Goal: Task Accomplishment & Management: Use online tool/utility

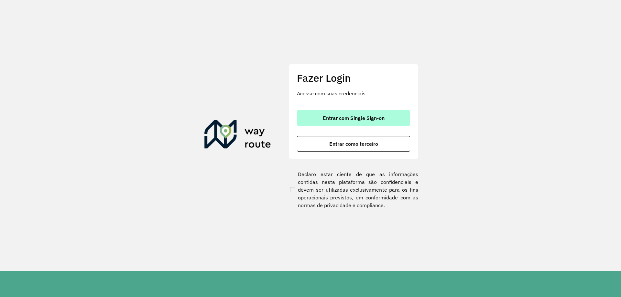
click at [349, 114] on button "Entrar com Single Sign-on" at bounding box center [353, 118] width 113 height 16
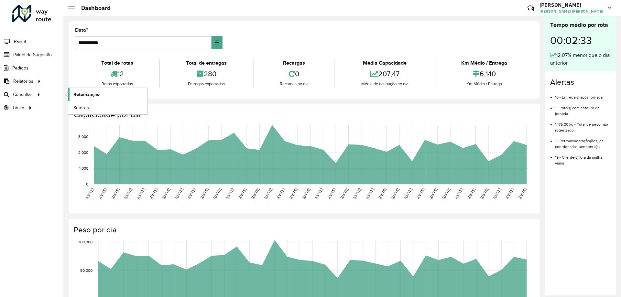
click at [72, 93] on link "Roteirização" at bounding box center [107, 94] width 79 height 13
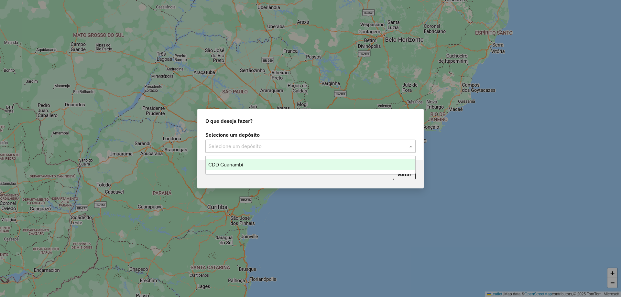
click at [244, 148] on input "text" at bounding box center [303, 147] width 191 height 8
click at [242, 163] on span "CDD Guanambi" at bounding box center [225, 164] width 35 height 5
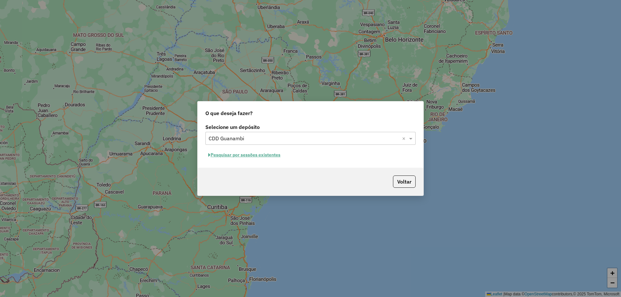
click at [261, 157] on button "Pesquisar por sessões existentes" at bounding box center [244, 155] width 78 height 10
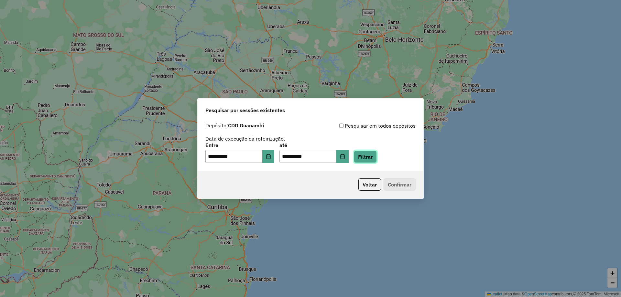
click at [377, 154] on button "Filtrar" at bounding box center [365, 157] width 23 height 12
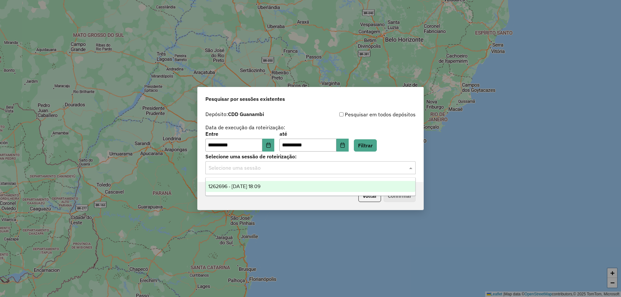
click at [283, 165] on input "text" at bounding box center [303, 168] width 191 height 8
click at [258, 187] on span "1262696 - 10/09/2025 18:09" at bounding box center [234, 186] width 52 height 5
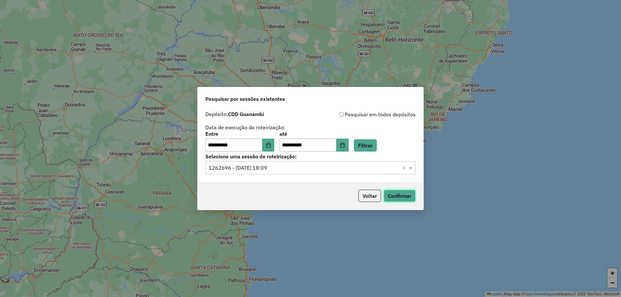
click at [410, 198] on button "Confirmar" at bounding box center [399, 196] width 32 height 12
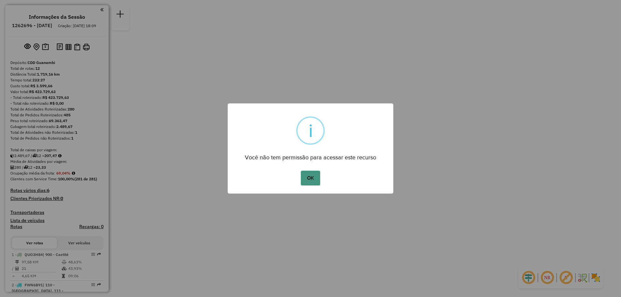
click at [305, 178] on button "OK" at bounding box center [310, 178] width 19 height 15
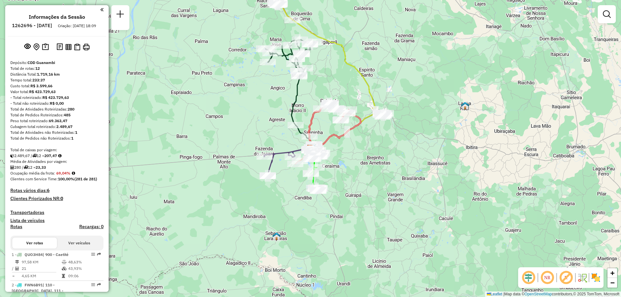
scroll to position [97, 0]
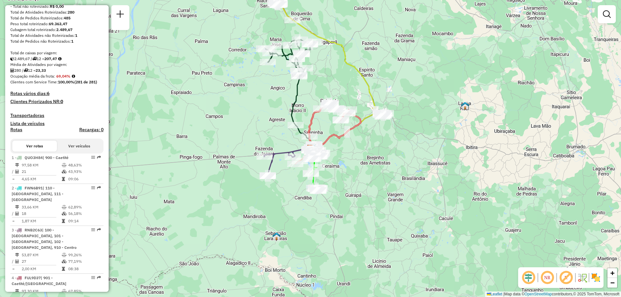
click at [554, 280] on em at bounding box center [547, 278] width 16 height 16
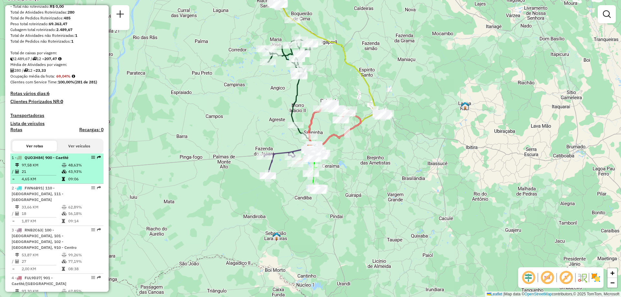
select select "**********"
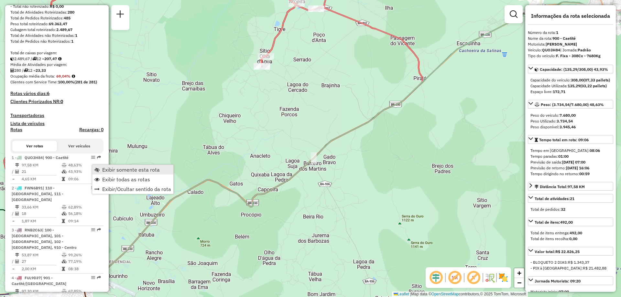
click at [121, 171] on span "Exibir somente esta rota" at bounding box center [131, 169] width 58 height 5
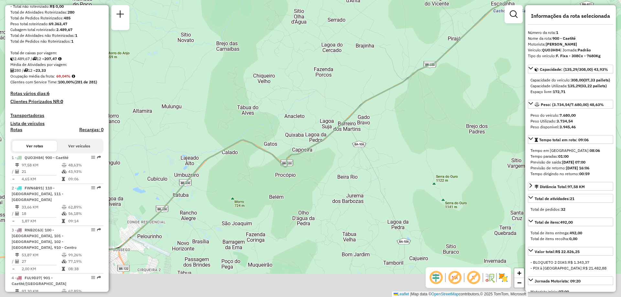
drag, startPoint x: 237, startPoint y: 214, endPoint x: 271, endPoint y: 174, distance: 52.7
click at [271, 174] on div "Janela de atendimento Grade de atendimento Capacidade Transportadoras Veículos …" at bounding box center [310, 148] width 621 height 297
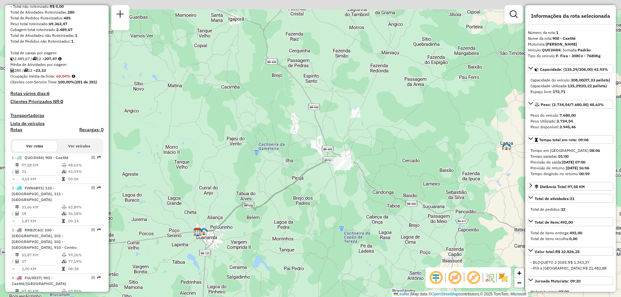
drag, startPoint x: 351, startPoint y: 132, endPoint x: 329, endPoint y: 173, distance: 46.2
click at [329, 173] on div "Janela de atendimento Grade de atendimento Capacidade Transportadoras Veículos …" at bounding box center [310, 148] width 621 height 297
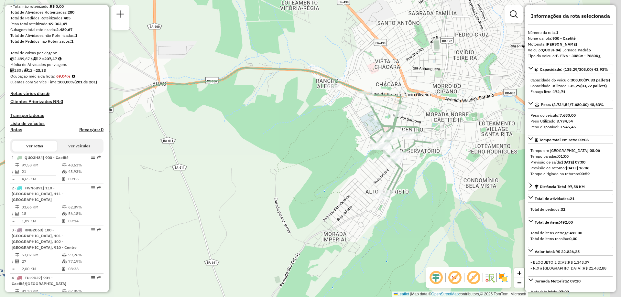
drag, startPoint x: 476, startPoint y: 138, endPoint x: 440, endPoint y: 169, distance: 48.0
click at [440, 169] on div "Janela de atendimento Grade de atendimento Capacidade Transportadoras Veículos …" at bounding box center [310, 148] width 621 height 297
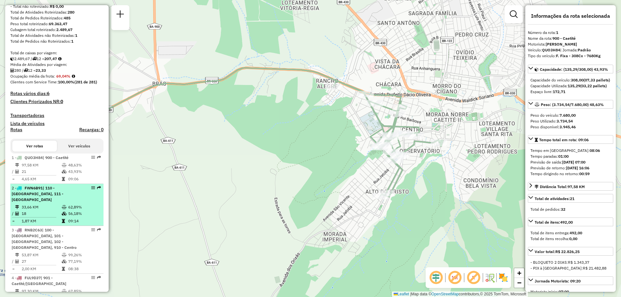
click at [48, 208] on td "33,66 KM" at bounding box center [41, 207] width 40 height 6
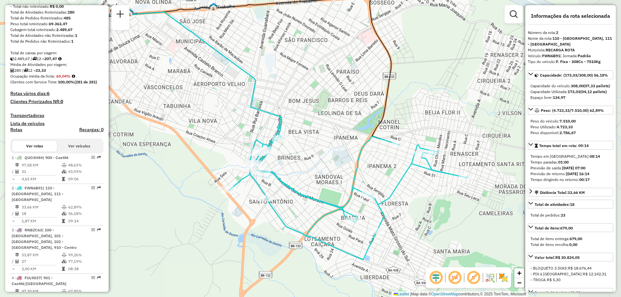
drag, startPoint x: 234, startPoint y: 175, endPoint x: 191, endPoint y: 152, distance: 48.4
click at [191, 152] on div "Janela de atendimento Grade de atendimento Capacidade Transportadoras Veículos …" at bounding box center [310, 148] width 621 height 297
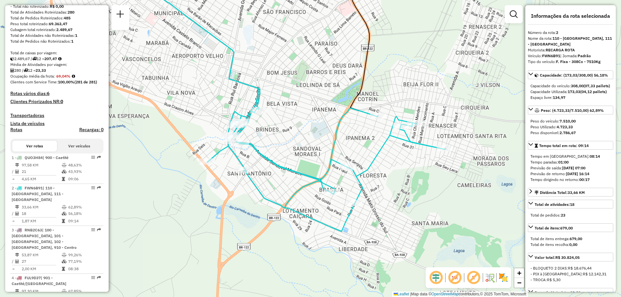
click at [451, 282] on em at bounding box center [455, 278] width 16 height 16
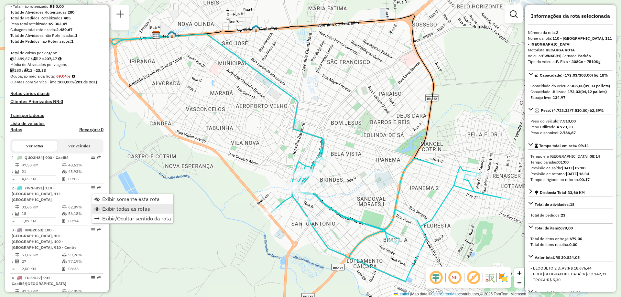
click at [125, 210] on span "Exibir todas as rotas" at bounding box center [126, 208] width 48 height 5
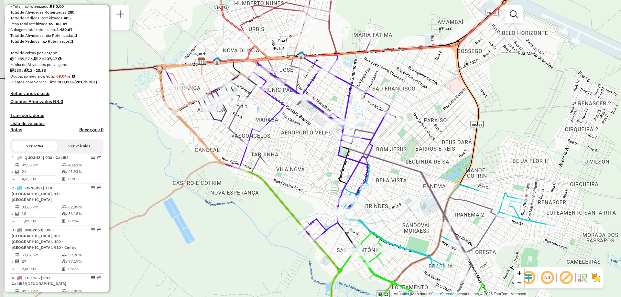
drag, startPoint x: 347, startPoint y: 193, endPoint x: 393, endPoint y: 221, distance: 53.6
click at [393, 221] on div "Janela de atendimento Grade de atendimento Capacidade Transportadoras Veículos …" at bounding box center [310, 148] width 621 height 297
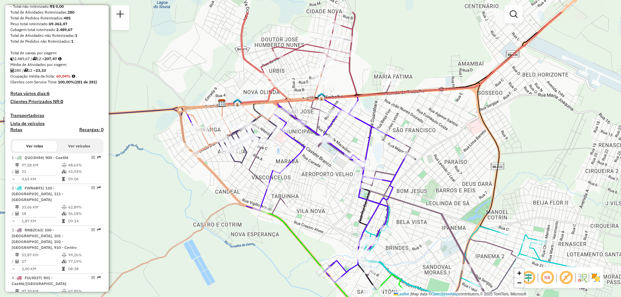
drag, startPoint x: 301, startPoint y: 166, endPoint x: 321, endPoint y: 208, distance: 46.4
click at [321, 208] on div "Janela de atendimento Grade de atendimento Capacidade Transportadoras Veículos …" at bounding box center [310, 148] width 621 height 297
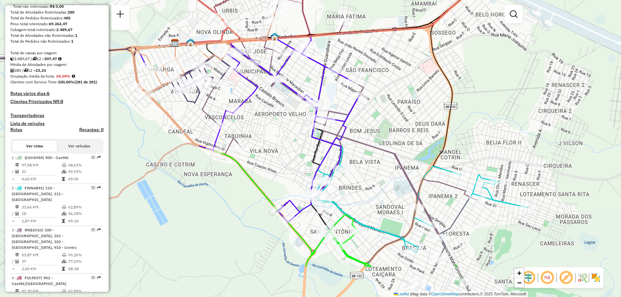
drag, startPoint x: 424, startPoint y: 193, endPoint x: 377, endPoint y: 137, distance: 72.7
click at [377, 136] on div "Janela de atendimento Grade de atendimento Capacidade Transportadoras Veículos …" at bounding box center [310, 148] width 621 height 297
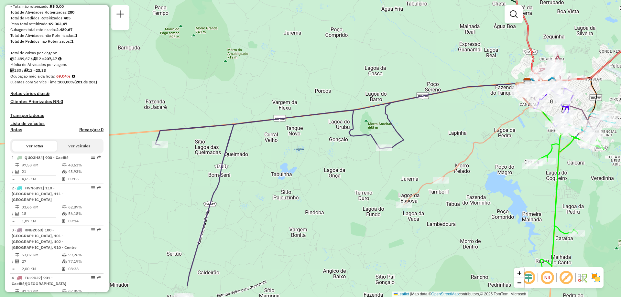
drag, startPoint x: 251, startPoint y: 174, endPoint x: 438, endPoint y: 133, distance: 191.6
click at [438, 133] on div "Janela de atendimento Grade de atendimento Capacidade Transportadoras Veículos …" at bounding box center [310, 148] width 621 height 297
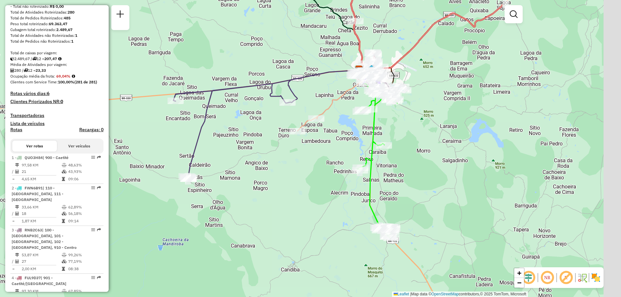
drag, startPoint x: 480, startPoint y: 167, endPoint x: 293, endPoint y: 180, distance: 187.6
click at [293, 180] on div "Janela de atendimento Grade de atendimento Capacidade Transportadoras Veículos …" at bounding box center [310, 148] width 621 height 297
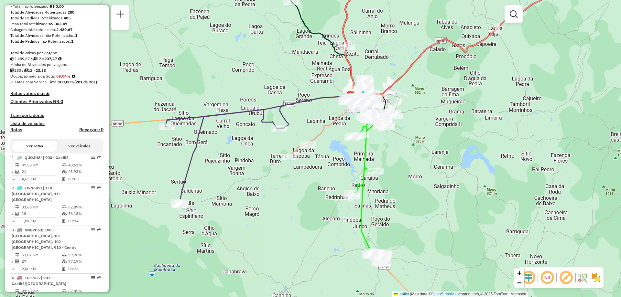
drag, startPoint x: 441, startPoint y: 100, endPoint x: 442, endPoint y: 134, distance: 34.3
click at [442, 134] on div "Janela de atendimento Grade de atendimento Capacidade Transportadoras Veículos …" at bounding box center [310, 148] width 621 height 297
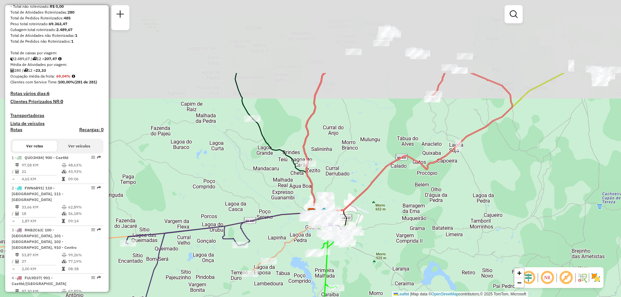
drag, startPoint x: 285, startPoint y: 65, endPoint x: 248, endPoint y: 164, distance: 105.9
click at [248, 164] on div "Janela de atendimento Grade de atendimento Capacidade Transportadoras Veículos …" at bounding box center [310, 148] width 621 height 297
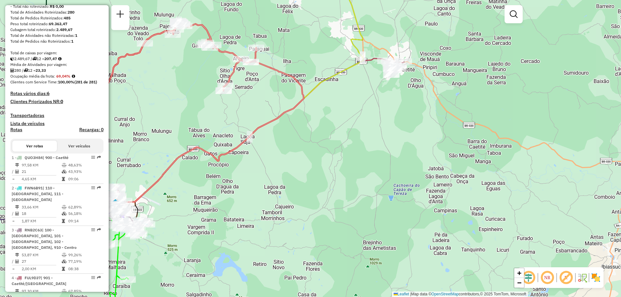
drag, startPoint x: 575, startPoint y: 148, endPoint x: 372, endPoint y: 124, distance: 204.4
click at [372, 124] on div "Janela de atendimento Grade de atendimento Capacidade Transportadoras Veículos …" at bounding box center [310, 148] width 621 height 297
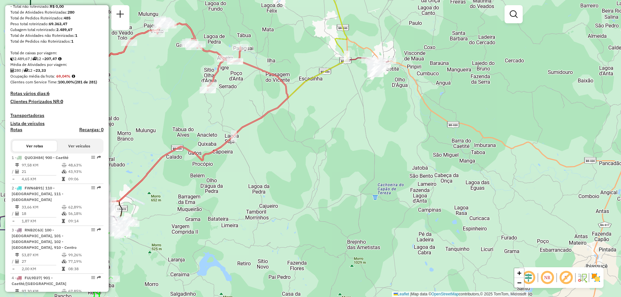
drag, startPoint x: 567, startPoint y: 162, endPoint x: 551, endPoint y: 162, distance: 15.9
click at [551, 162] on div "Janela de atendimento Grade de atendimento Capacidade Transportadoras Veículos …" at bounding box center [310, 148] width 621 height 297
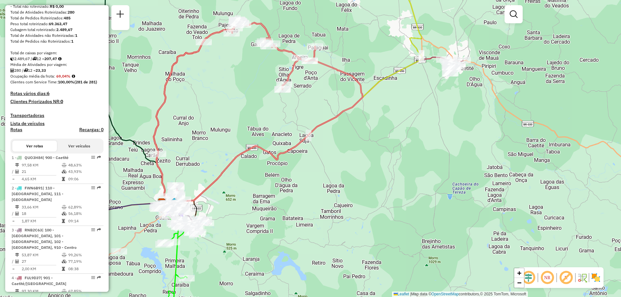
drag, startPoint x: 328, startPoint y: 108, endPoint x: 497, endPoint y: 127, distance: 169.8
click at [497, 127] on div "Janela de atendimento Grade de atendimento Capacidade Transportadoras Veículos …" at bounding box center [310, 148] width 621 height 297
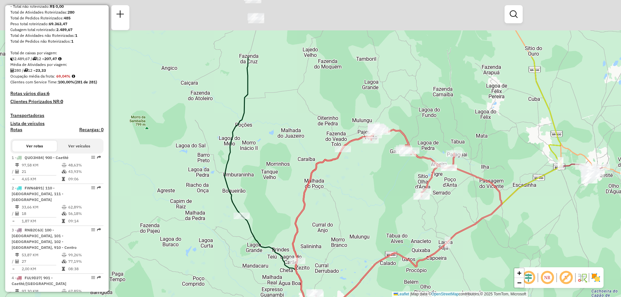
drag, startPoint x: 246, startPoint y: 63, endPoint x: 291, endPoint y: 171, distance: 116.6
click at [291, 171] on div "Janela de atendimento Grade de atendimento Capacidade Transportadoras Veículos …" at bounding box center [310, 148] width 621 height 297
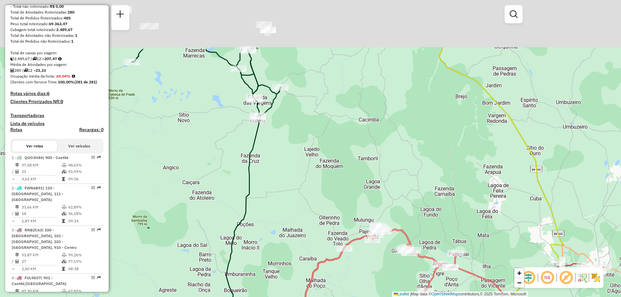
drag, startPoint x: 291, startPoint y: 102, endPoint x: 286, endPoint y: 183, distance: 80.3
click at [286, 183] on div "Janela de atendimento Grade de atendimento Capacidade Transportadoras Veículos …" at bounding box center [310, 148] width 621 height 297
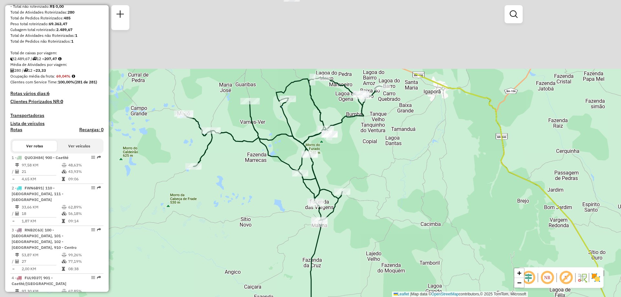
drag, startPoint x: 255, startPoint y: 92, endPoint x: 324, endPoint y: 198, distance: 126.9
click at [323, 201] on icon at bounding box center [283, 249] width 198 height 342
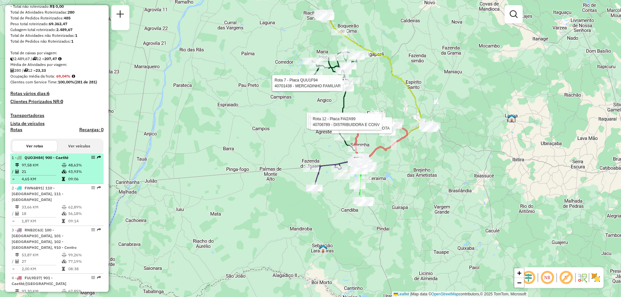
select select "**********"
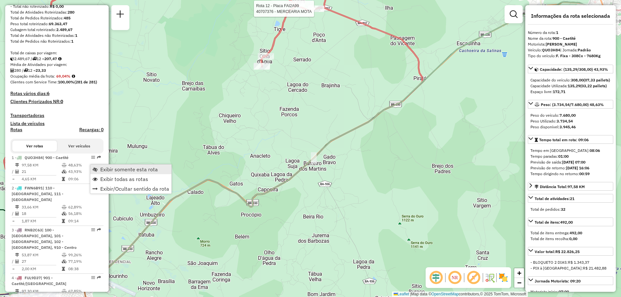
click at [109, 173] on link "Exibir somente esta rota" at bounding box center [130, 170] width 81 height 10
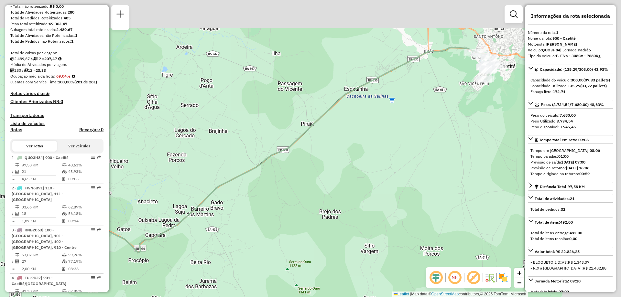
drag, startPoint x: 382, startPoint y: 138, endPoint x: 226, endPoint y: 178, distance: 161.2
click at [229, 179] on div "Janela de atendimento Grade de atendimento Capacidade Transportadoras Veículos …" at bounding box center [310, 148] width 621 height 297
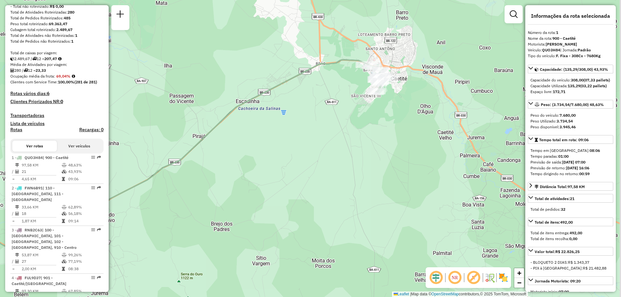
drag, startPoint x: 396, startPoint y: 117, endPoint x: 332, endPoint y: 145, distance: 69.2
click at [332, 145] on div "Janela de atendimento Grade de atendimento Capacidade Transportadoras Veículos …" at bounding box center [310, 148] width 621 height 297
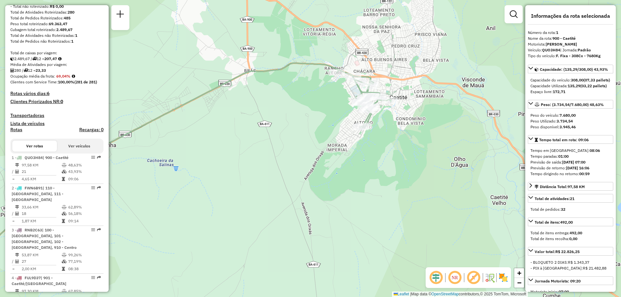
drag, startPoint x: 331, startPoint y: 102, endPoint x: 315, endPoint y: 125, distance: 28.1
click at [315, 125] on div "Janela de atendimento Grade de atendimento Capacidade Transportadoras Veículos …" at bounding box center [310, 148] width 621 height 297
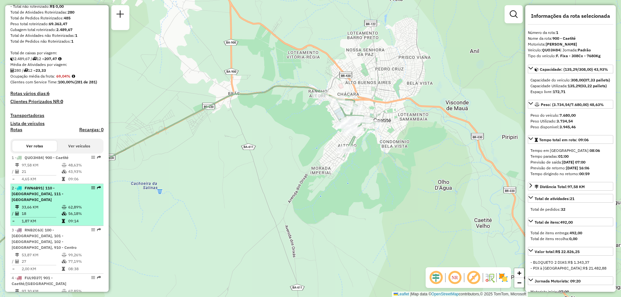
click at [59, 211] on td "18" at bounding box center [41, 213] width 40 height 6
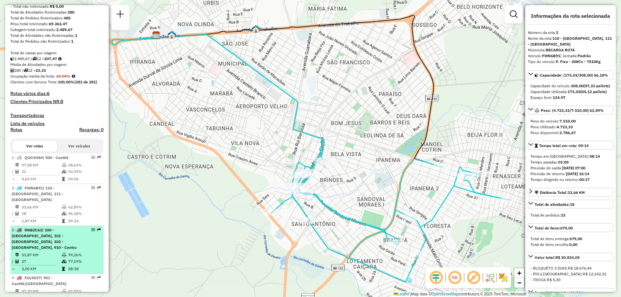
click at [55, 240] on span "| 100 - [GEOGRAPHIC_DATA], 101 - [GEOGRAPHIC_DATA], 102 - [GEOGRAPHIC_DATA], 91…" at bounding box center [44, 239] width 65 height 22
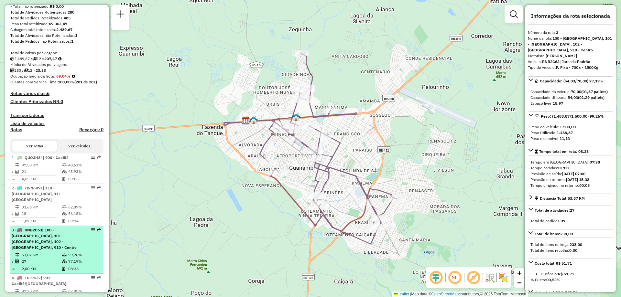
scroll to position [162, 0]
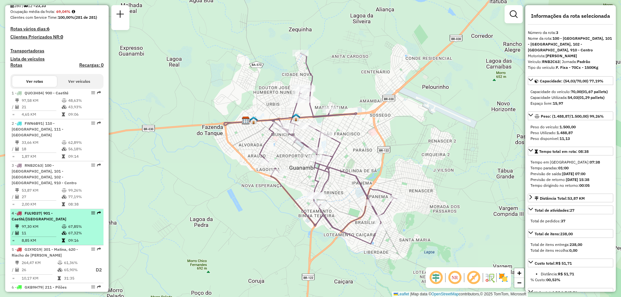
click at [57, 223] on td "97,30 KM" at bounding box center [41, 226] width 40 height 6
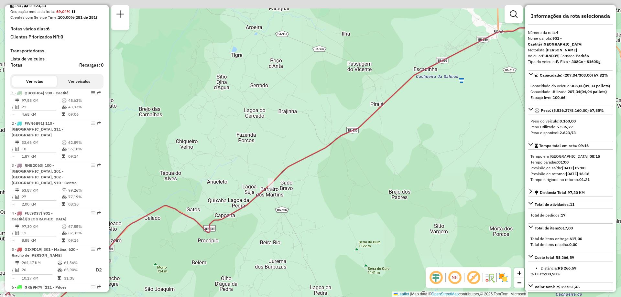
drag, startPoint x: 494, startPoint y: 84, endPoint x: 211, endPoint y: 203, distance: 307.3
click at [211, 203] on div "Janela de atendimento Grade de atendimento Capacidade Transportadoras Veículos …" at bounding box center [310, 148] width 621 height 297
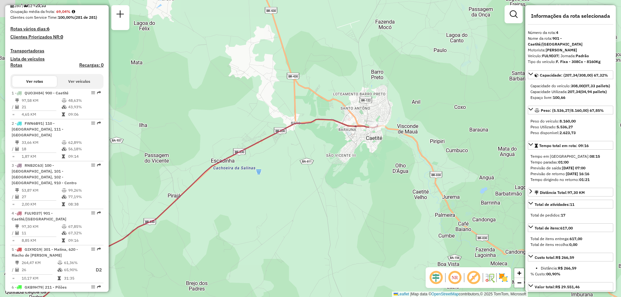
drag, startPoint x: 287, startPoint y: 176, endPoint x: 308, endPoint y: 173, distance: 21.2
click at [308, 173] on div "Janela de atendimento Grade de atendimento Capacidade Transportadoras Veículos …" at bounding box center [310, 148] width 621 height 297
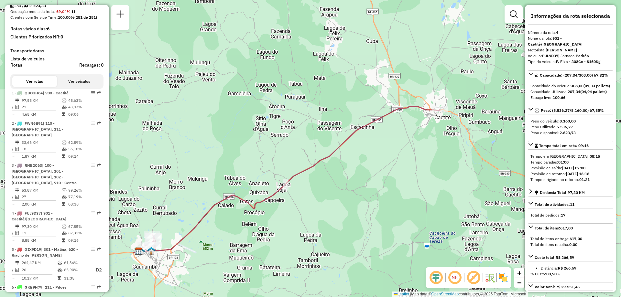
drag, startPoint x: 184, startPoint y: 227, endPoint x: 353, endPoint y: 161, distance: 181.7
click at [353, 161] on div "Janela de atendimento Grade de atendimento Capacidade Transportadoras Veículos …" at bounding box center [310, 148] width 621 height 297
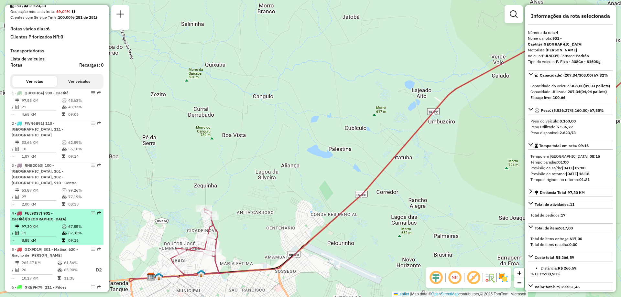
click at [66, 230] on td at bounding box center [64, 233] width 6 height 6
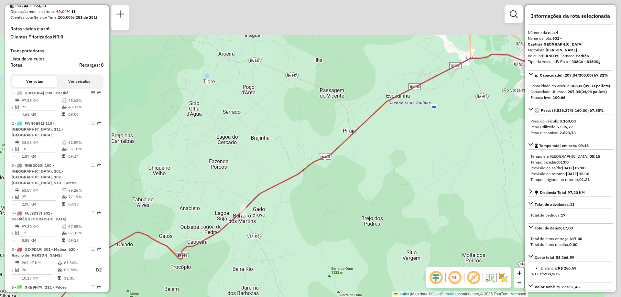
drag, startPoint x: 366, startPoint y: 207, endPoint x: 295, endPoint y: 239, distance: 77.8
click at [295, 239] on div "Janela de atendimento Grade de atendimento Capacidade Transportadoras Veículos …" at bounding box center [310, 148] width 621 height 297
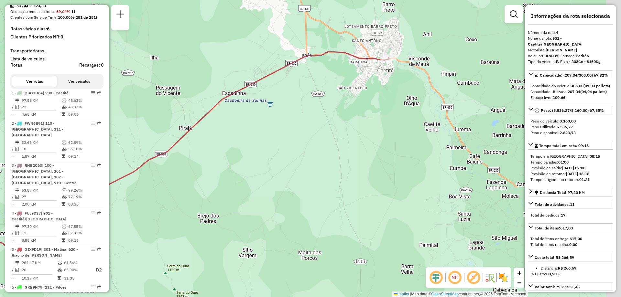
drag, startPoint x: 508, startPoint y: 123, endPoint x: 363, endPoint y: 116, distance: 145.3
click at [363, 116] on div "Janela de atendimento Grade de atendimento Capacidade Transportadoras Veículos …" at bounding box center [310, 148] width 621 height 297
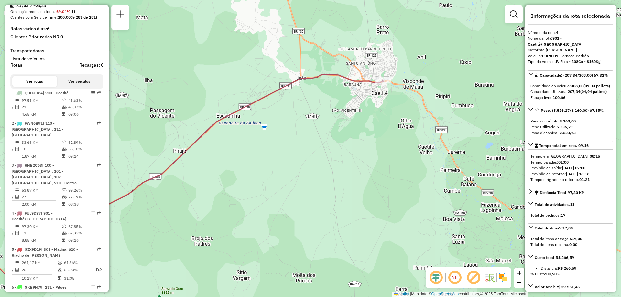
drag, startPoint x: 409, startPoint y: 65, endPoint x: 393, endPoint y: 120, distance: 56.4
click at [393, 120] on div "Janela de atendimento Grade de atendimento Capacidade Transportadoras Veículos …" at bounding box center [310, 148] width 621 height 297
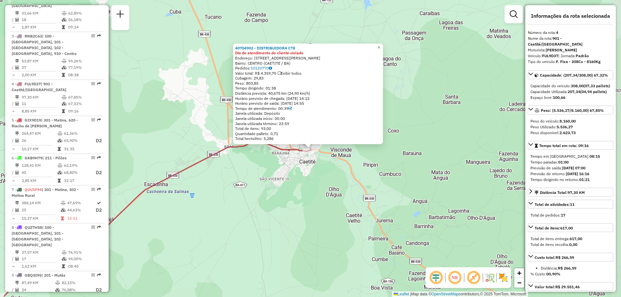
scroll to position [360, 0]
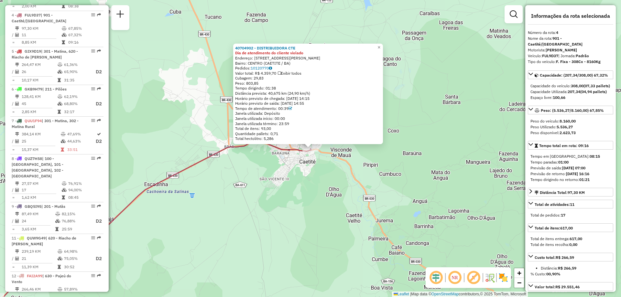
click at [260, 213] on div "Rota 4 - Placa FUL9D37 40704902 - DISTRIBUIDORA CTE 40704902 - DISTRIBUIDORA CT…" at bounding box center [310, 148] width 621 height 297
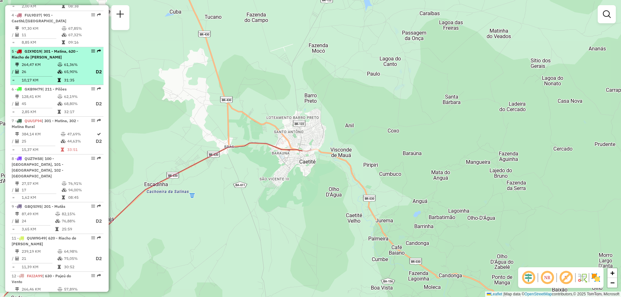
click at [55, 61] on td "264,47 KM" at bounding box center [39, 64] width 36 height 6
select select "**********"
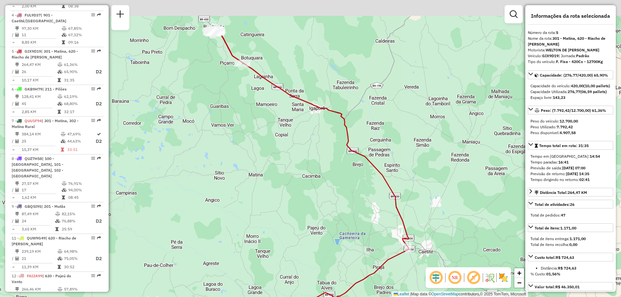
drag, startPoint x: 277, startPoint y: 101, endPoint x: 277, endPoint y: 119, distance: 18.4
click at [277, 119] on div "Janela de atendimento Grade de atendimento Capacidade Transportadoras Veículos …" at bounding box center [310, 148] width 621 height 297
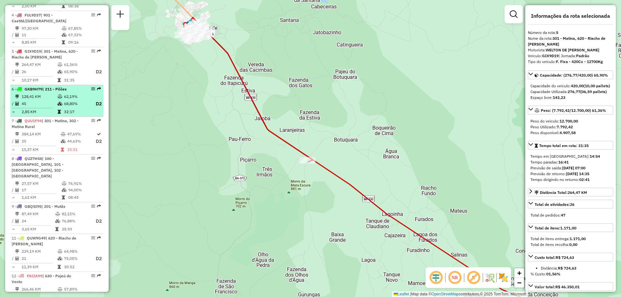
click at [71, 93] on td "62,19%" at bounding box center [77, 96] width 26 height 6
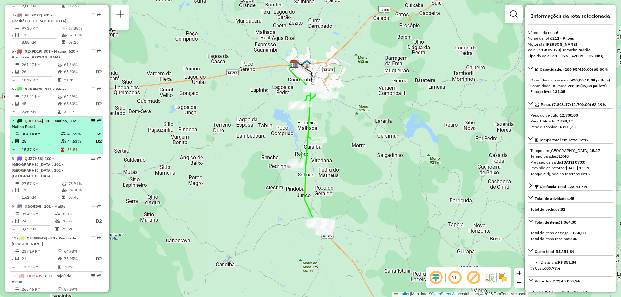
click at [48, 131] on td "384,14 KM" at bounding box center [40, 134] width 39 height 6
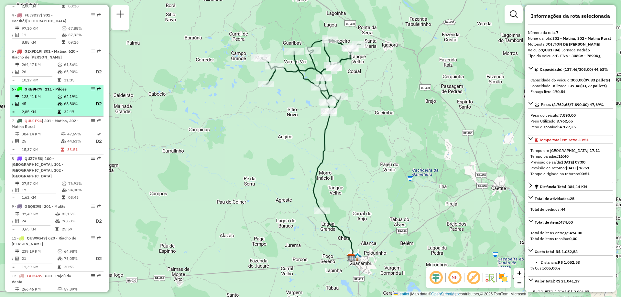
click at [72, 100] on td "68,80%" at bounding box center [77, 104] width 26 height 8
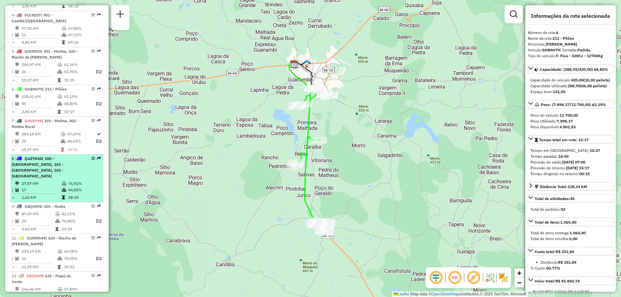
click at [72, 156] on div "8 - QUZ7H58 | 100 - [GEOGRAPHIC_DATA], 101 - [GEOGRAPHIC_DATA], 102 - [GEOGRAPH…" at bounding box center [46, 167] width 69 height 23
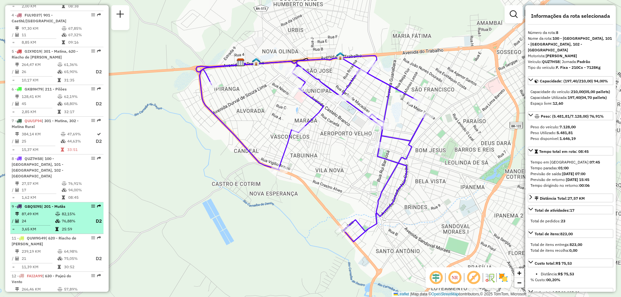
click at [58, 212] on icon at bounding box center [57, 214] width 5 height 4
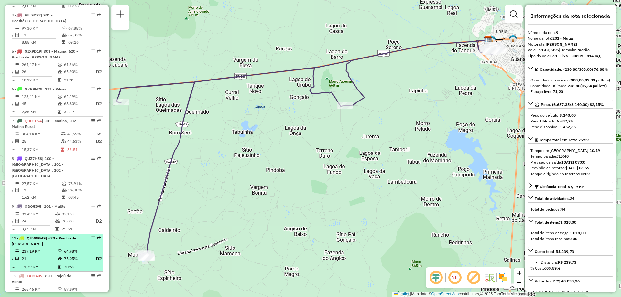
click at [71, 248] on td "64,98%" at bounding box center [77, 251] width 26 height 6
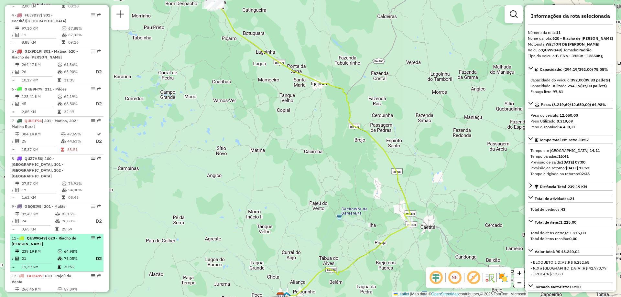
scroll to position [392, 0]
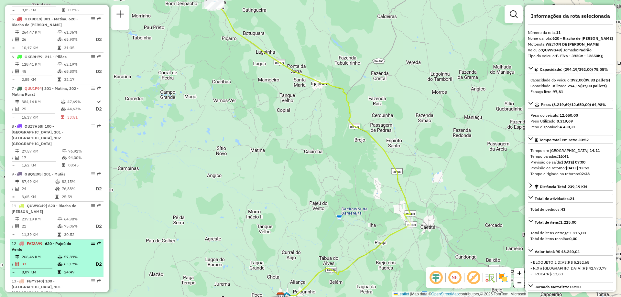
click at [54, 254] on td "266,46 KM" at bounding box center [39, 257] width 36 height 6
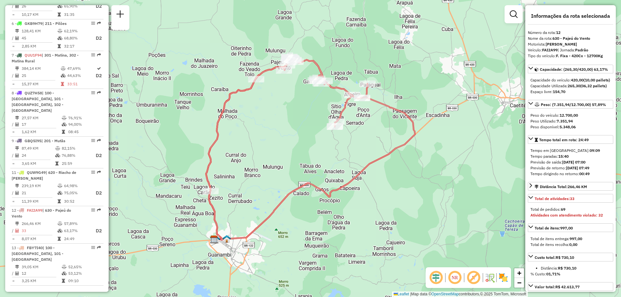
scroll to position [458, 0]
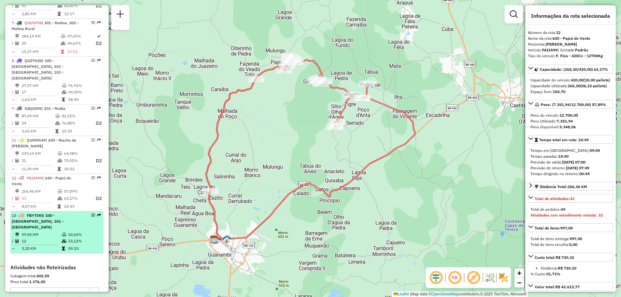
click at [74, 231] on td "52,65%" at bounding box center [84, 234] width 33 height 6
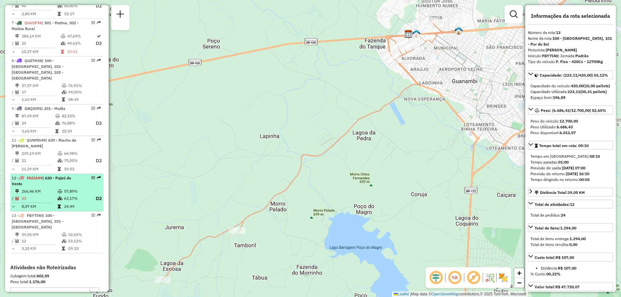
click at [30, 195] on td "33" at bounding box center [39, 199] width 36 height 8
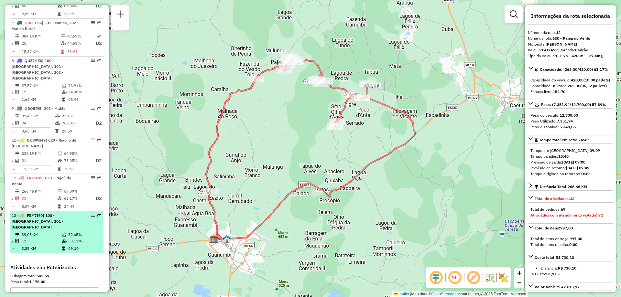
click at [36, 231] on td "39,05 KM" at bounding box center [41, 234] width 40 height 6
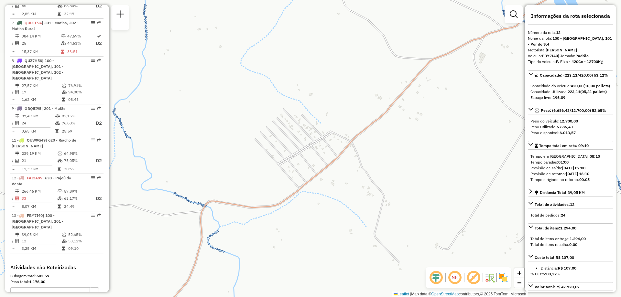
drag, startPoint x: 206, startPoint y: 114, endPoint x: 303, endPoint y: 113, distance: 97.0
click at [303, 113] on div "Janela de atendimento Grade de atendimento Capacidade Transportadoras Veículos …" at bounding box center [310, 148] width 621 height 297
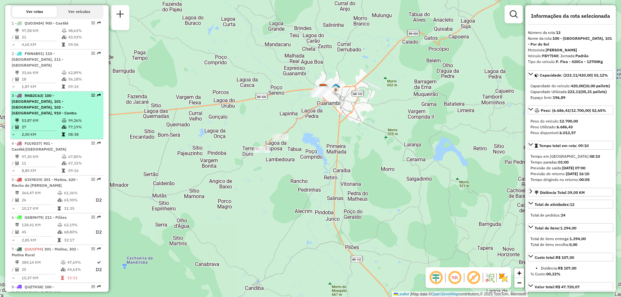
scroll to position [70, 0]
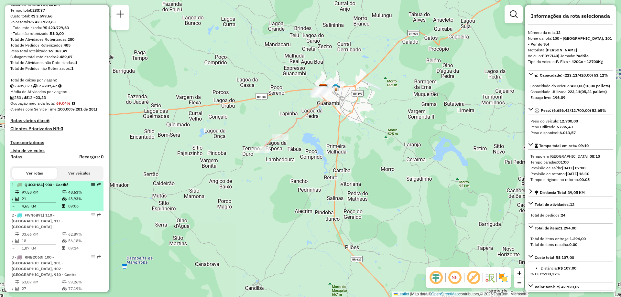
click at [47, 209] on td "4,65 KM" at bounding box center [41, 206] width 40 height 6
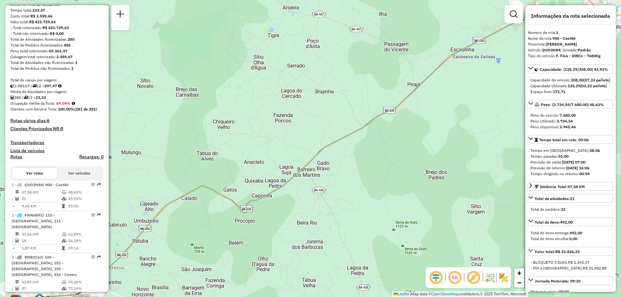
drag, startPoint x: 426, startPoint y: 77, endPoint x: 190, endPoint y: 180, distance: 258.4
click at [190, 180] on icon at bounding box center [298, 154] width 591 height 293
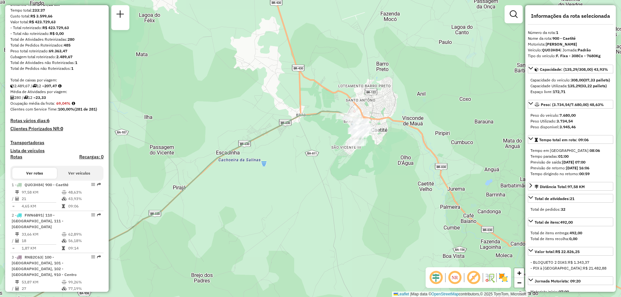
drag, startPoint x: 313, startPoint y: 120, endPoint x: 283, endPoint y: 127, distance: 29.9
click at [283, 127] on div "Janela de atendimento Grade de atendimento Capacidade Transportadoras Veículos …" at bounding box center [310, 148] width 621 height 297
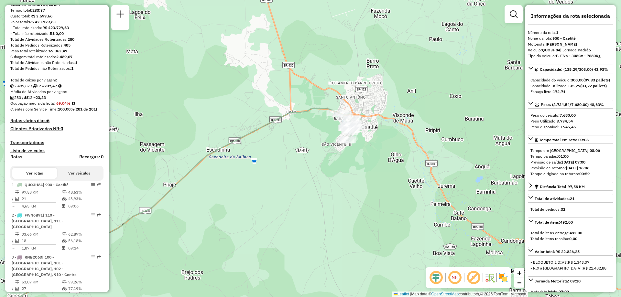
drag, startPoint x: 243, startPoint y: 165, endPoint x: 266, endPoint y: 156, distance: 24.1
click at [266, 156] on div "Janela de atendimento Grade de atendimento Capacidade Transportadoras Veículos …" at bounding box center [310, 148] width 621 height 297
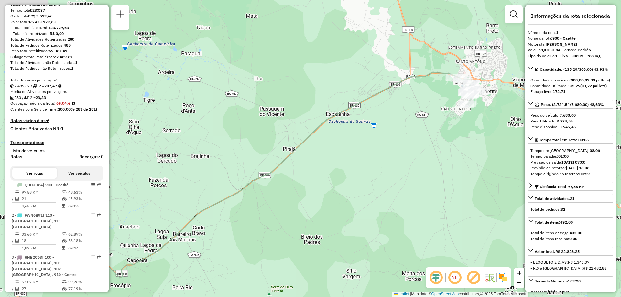
drag, startPoint x: 246, startPoint y: 219, endPoint x: 358, endPoint y: 191, distance: 115.7
click at [362, 188] on div "Janela de atendimento Grade de atendimento Capacidade Transportadoras Veículos …" at bounding box center [310, 148] width 621 height 297
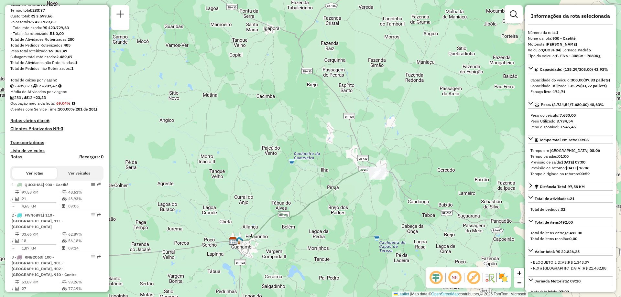
drag, startPoint x: 219, startPoint y: 218, endPoint x: 362, endPoint y: 158, distance: 155.6
click at [362, 158] on div "Janela de atendimento Grade de atendimento Capacidade Transportadoras Veículos …" at bounding box center [310, 148] width 621 height 297
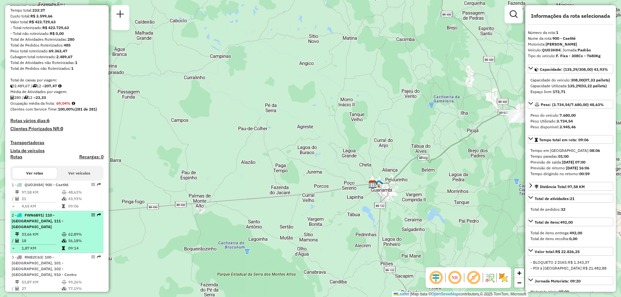
click at [49, 231] on td "33,66 KM" at bounding box center [41, 234] width 40 height 6
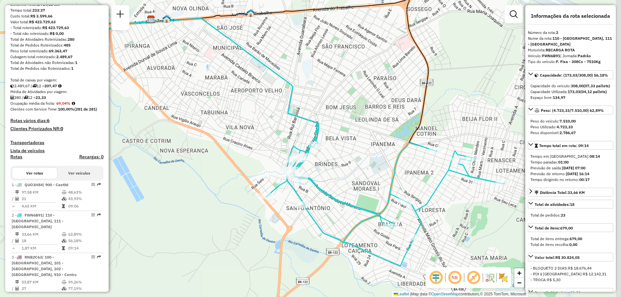
drag, startPoint x: 371, startPoint y: 150, endPoint x: 362, endPoint y: 127, distance: 25.0
click at [362, 127] on div "Janela de atendimento Grade de atendimento Capacidade Transportadoras Veículos …" at bounding box center [310, 148] width 621 height 297
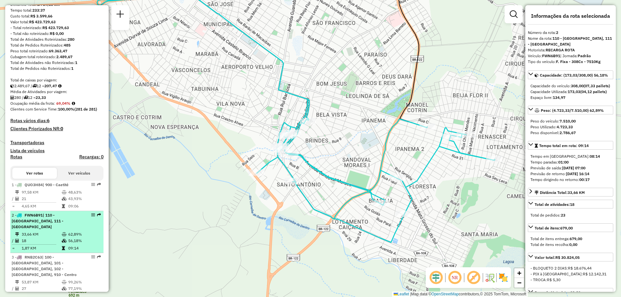
scroll to position [102, 0]
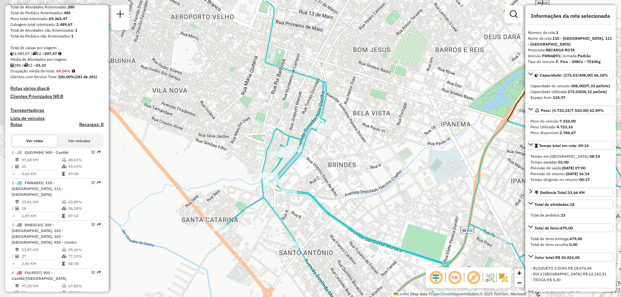
drag, startPoint x: 296, startPoint y: 121, endPoint x: 307, endPoint y: 151, distance: 32.4
click at [307, 151] on div "Janela de atendimento Grade de atendimento Capacidade Transportadoras Veículos …" at bounding box center [310, 148] width 621 height 297
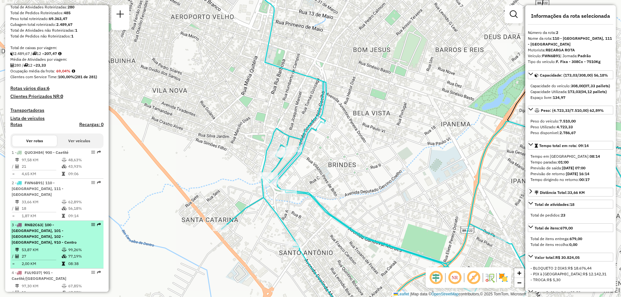
scroll to position [134, 0]
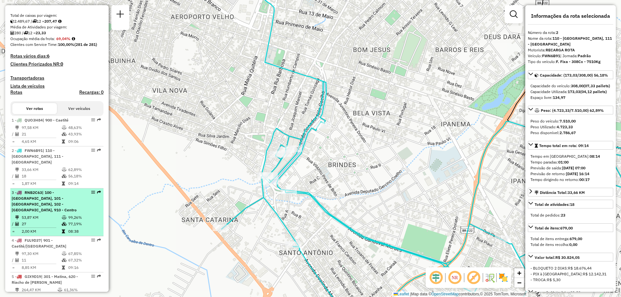
click at [47, 197] on span "| 100 - [GEOGRAPHIC_DATA], 101 - [GEOGRAPHIC_DATA], 102 - [GEOGRAPHIC_DATA], 91…" at bounding box center [44, 201] width 65 height 22
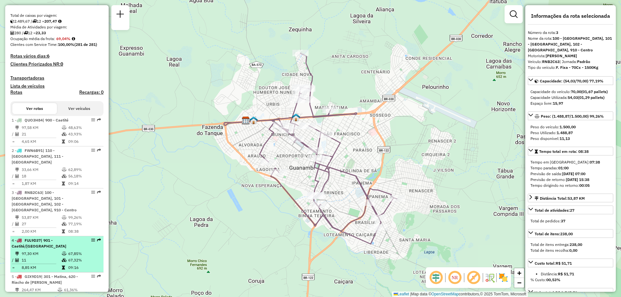
click at [48, 238] on div "4 - FUL9D37 | 901 - Caetité/[GEOGRAPHIC_DATA]" at bounding box center [46, 244] width 69 height 12
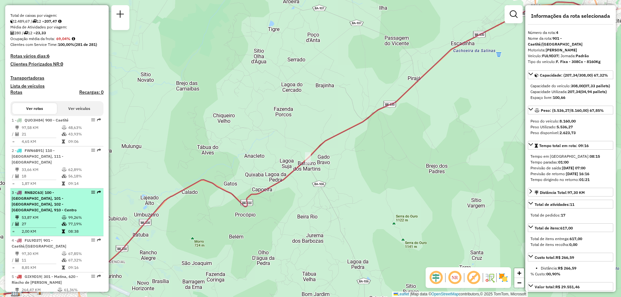
click at [46, 228] on hr at bounding box center [34, 228] width 44 height 0
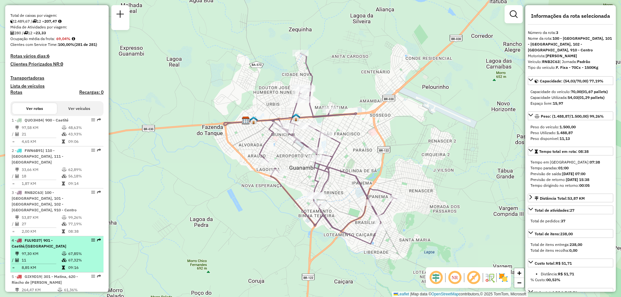
click at [49, 257] on td "11" at bounding box center [41, 260] width 40 height 6
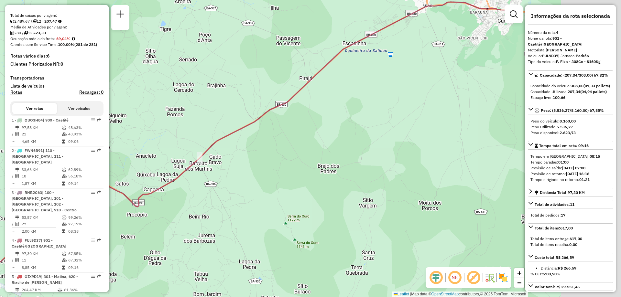
drag, startPoint x: 394, startPoint y: 118, endPoint x: 253, endPoint y: 113, distance: 140.7
click at [253, 113] on div "Janela de atendimento Grade de atendimento Capacidade Transportadoras Veículos …" at bounding box center [310, 148] width 621 height 297
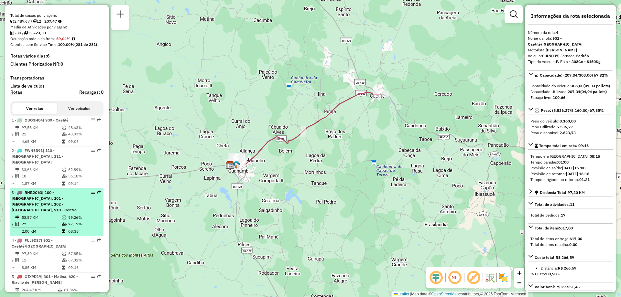
scroll to position [199, 0]
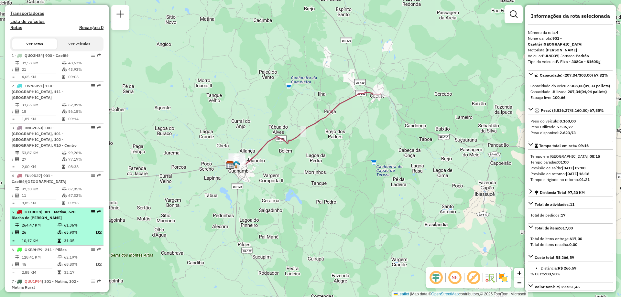
click at [57, 214] on div "5 - GIX9D19 | 301 - Matina, 620 - [GEOGRAPHIC_DATA][PERSON_NAME]" at bounding box center [46, 215] width 69 height 12
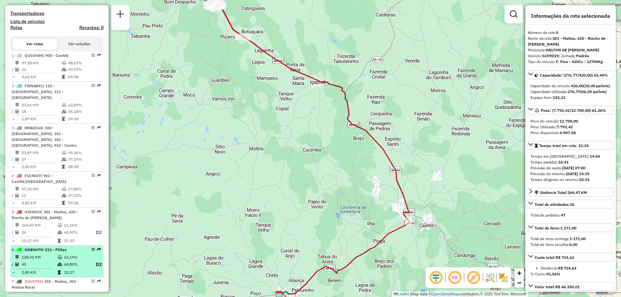
click at [32, 254] on td "128,41 KM" at bounding box center [39, 257] width 36 height 6
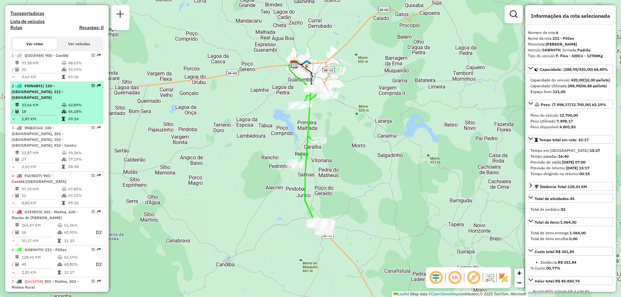
click at [42, 105] on td "33,66 KM" at bounding box center [41, 105] width 40 height 6
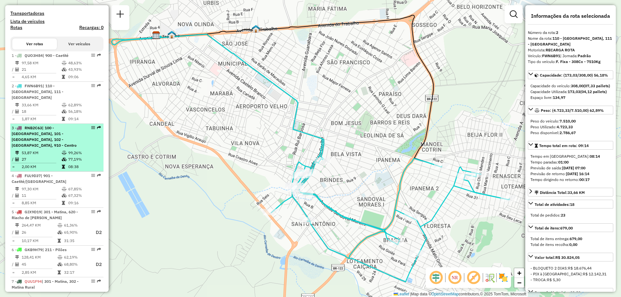
click at [48, 150] on td "53,87 KM" at bounding box center [41, 153] width 40 height 6
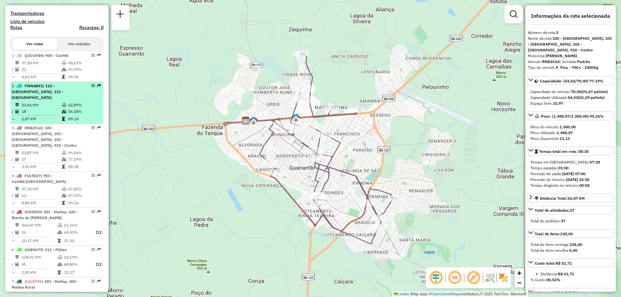
click at [37, 105] on td "33,66 KM" at bounding box center [41, 105] width 40 height 6
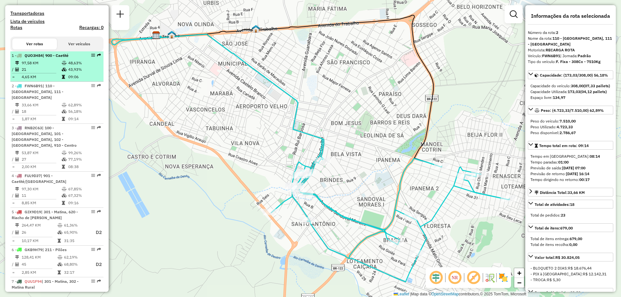
click at [46, 80] on td "4,65 KM" at bounding box center [41, 77] width 40 height 6
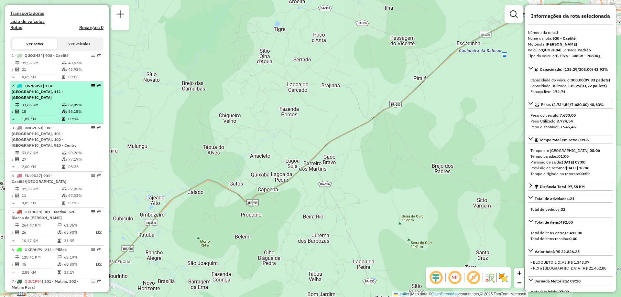
click at [43, 102] on td "33,66 KM" at bounding box center [41, 105] width 40 height 6
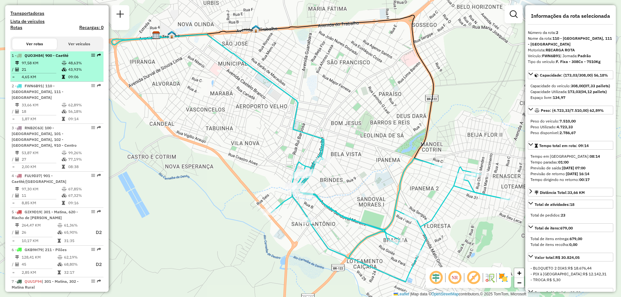
click at [38, 66] on td "97,58 KM" at bounding box center [41, 63] width 40 height 6
